Goal: Book appointment/travel/reservation

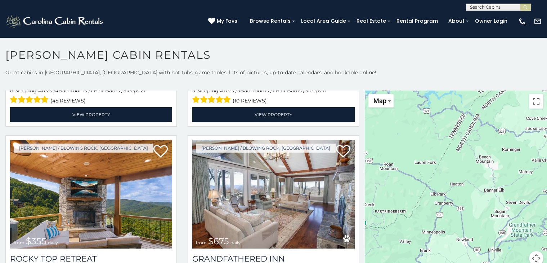
scroll to position [7, 0]
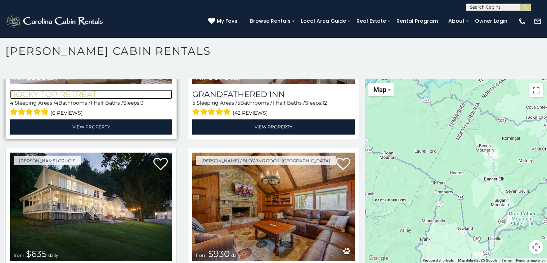
click at [46, 89] on h3 "Rocky Top Retreat" at bounding box center [91, 94] width 162 height 10
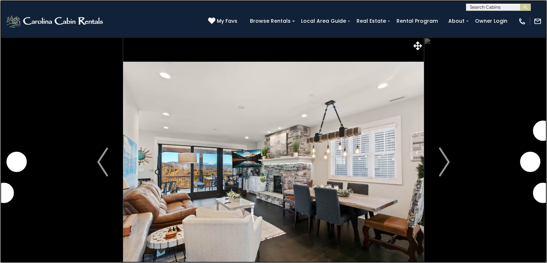
click at [111, 81] on link at bounding box center [273, 131] width 547 height 263
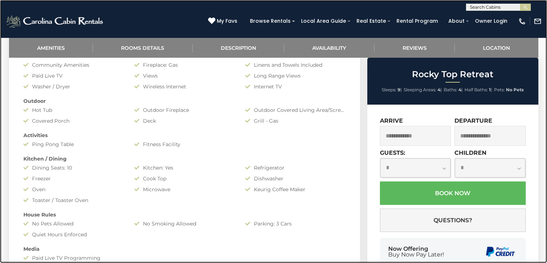
scroll to position [377, 0]
